Goal: Task Accomplishment & Management: Manage account settings

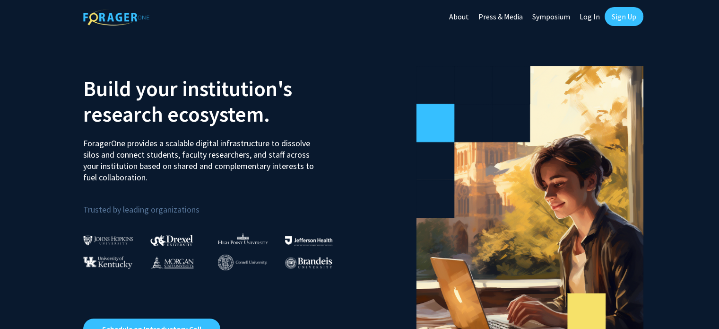
click at [588, 17] on link "Log In" at bounding box center [590, 16] width 30 height 33
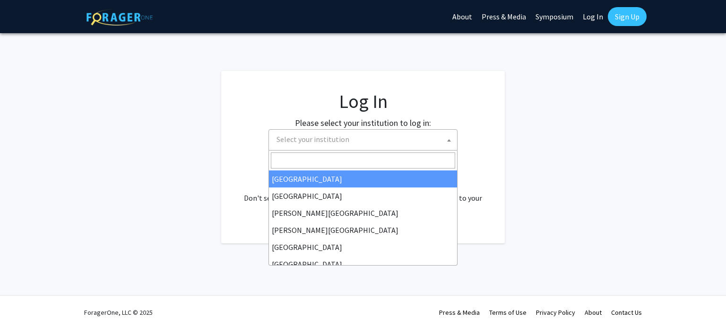
click at [442, 135] on span "Select your institution" at bounding box center [365, 139] width 184 height 19
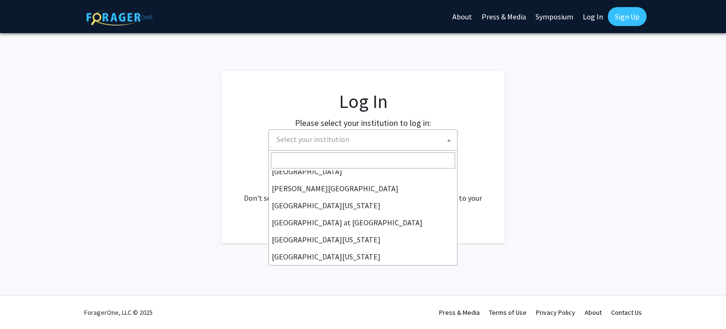
scroll to position [331, 0]
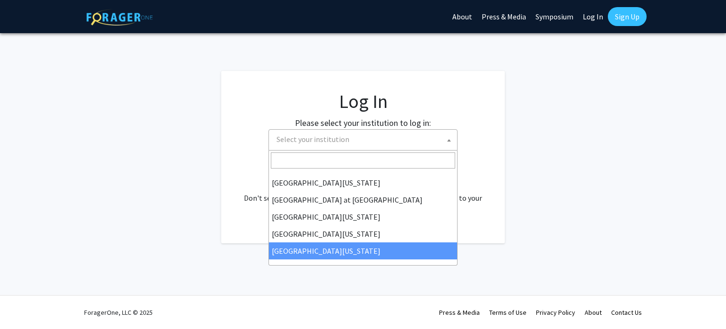
select select "33"
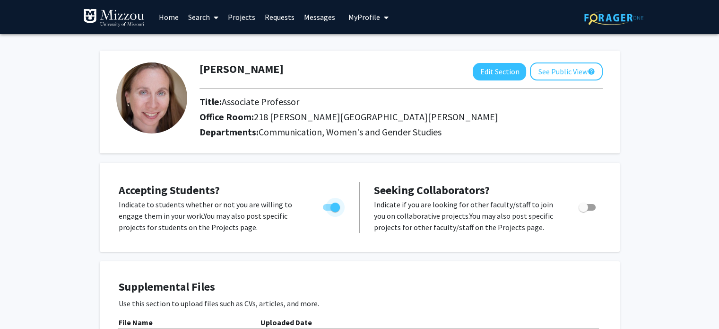
click at [329, 206] on span "Toggle" at bounding box center [331, 207] width 17 height 7
click at [328, 210] on input "Would you like to permit student requests?" at bounding box center [327, 210] width 0 height 0
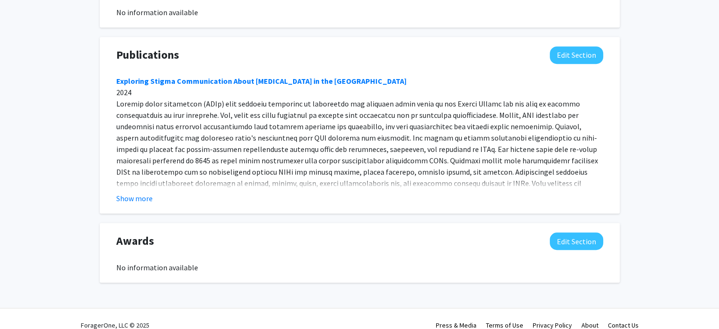
scroll to position [706, 0]
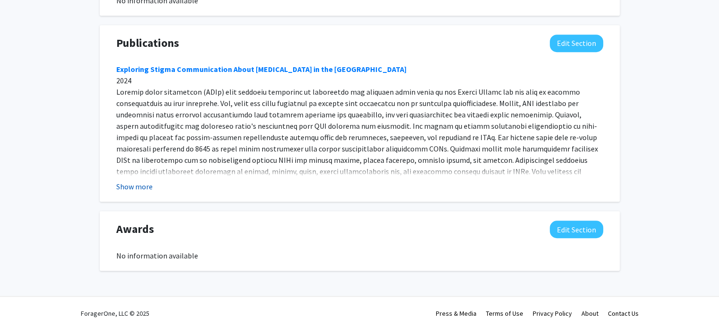
click at [136, 186] on button "Show more" at bounding box center [134, 186] width 36 height 11
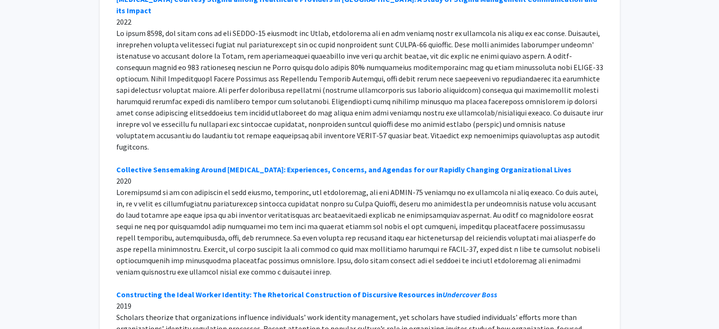
scroll to position [0, 0]
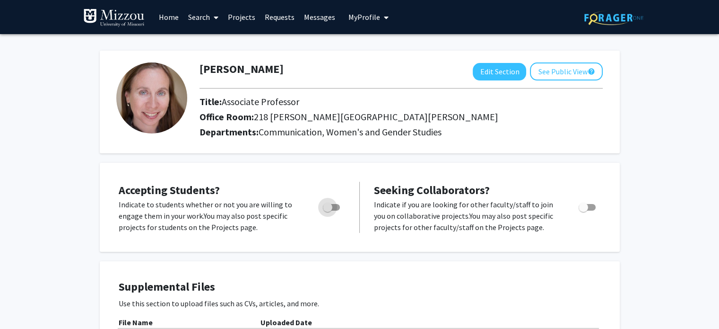
click at [334, 204] on span "Toggle" at bounding box center [331, 207] width 17 height 7
click at [328, 210] on input "Would you like to permit student requests?" at bounding box center [327, 210] width 0 height 0
checkbox input "true"
